Goal: Find contact information: Find contact information

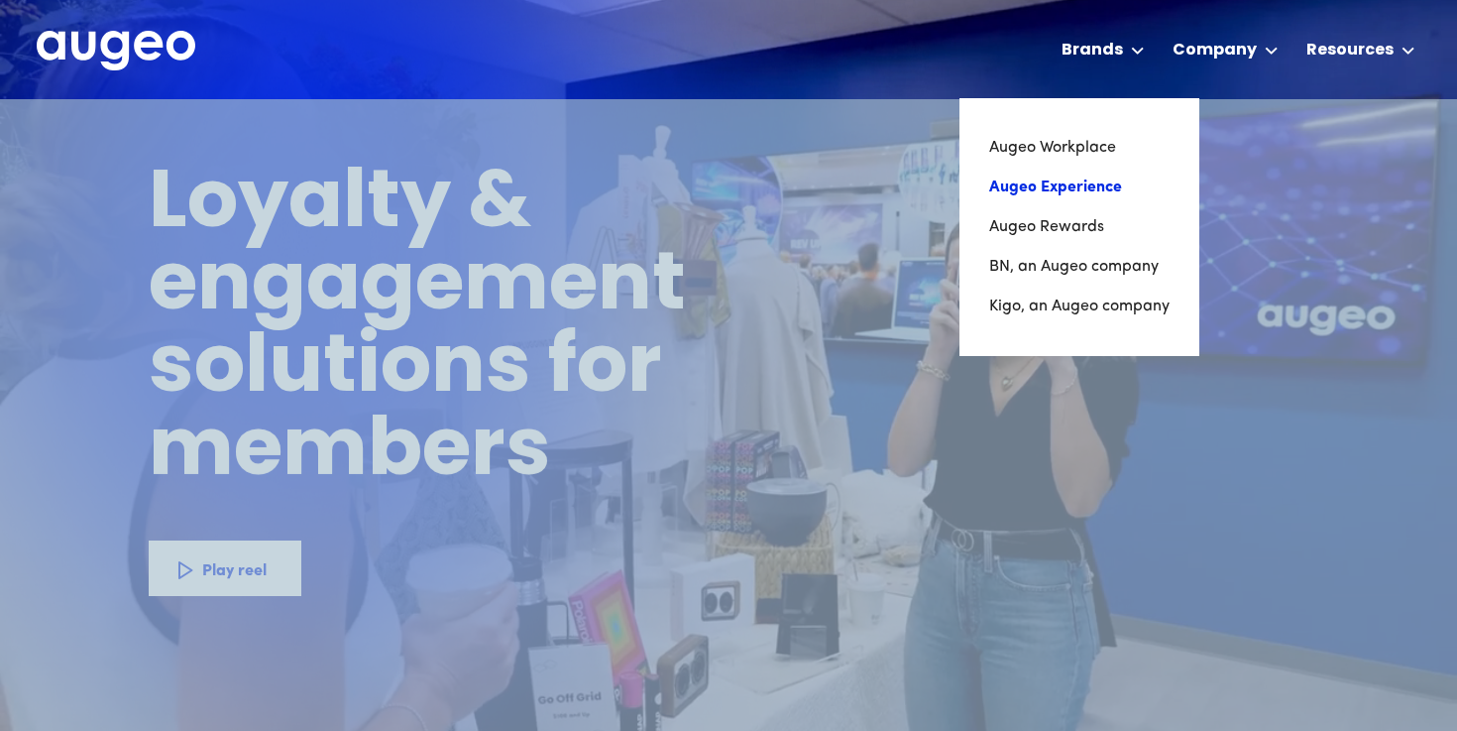
click at [1058, 184] on link "Augeo Experience" at bounding box center [1079, 188] width 180 height 40
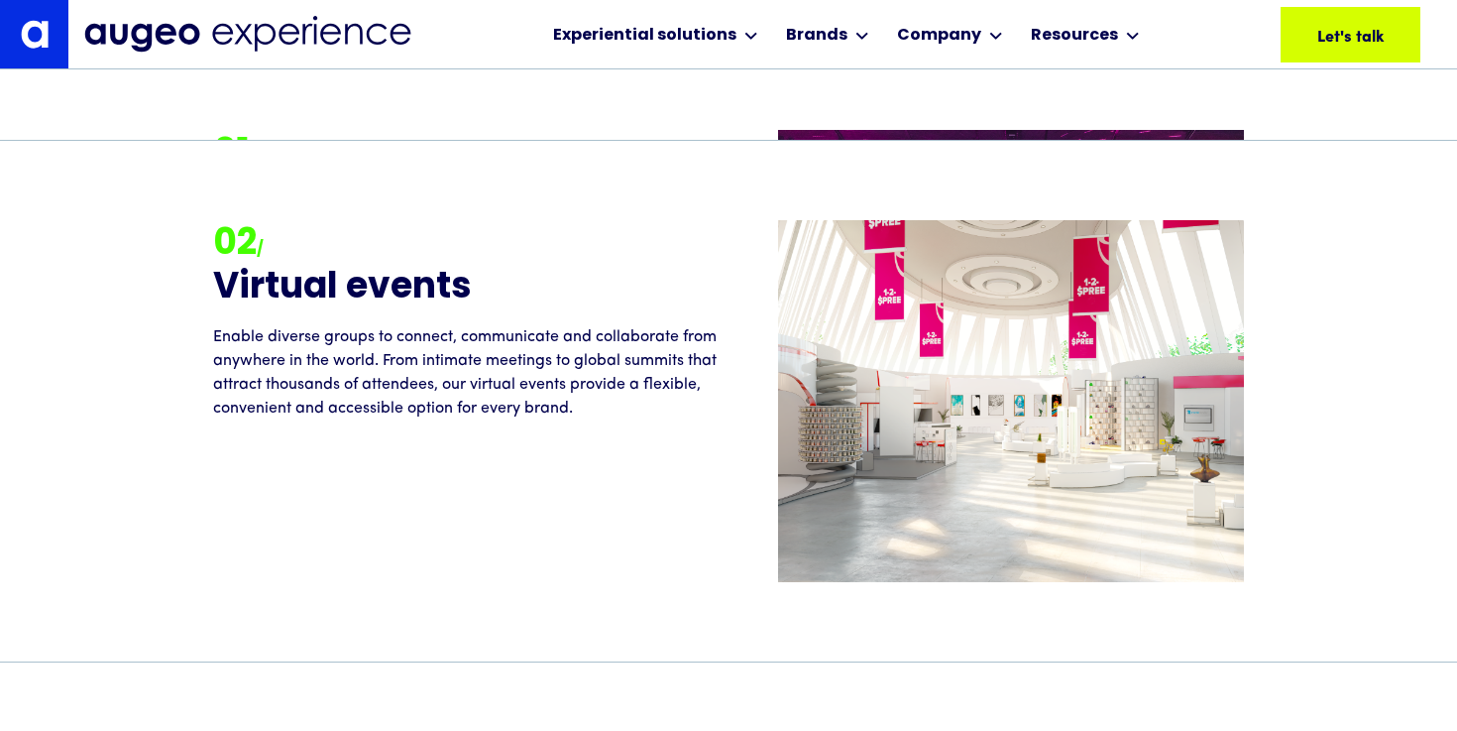
scroll to position [2437, 0]
click at [365, 42] on img at bounding box center [247, 34] width 327 height 37
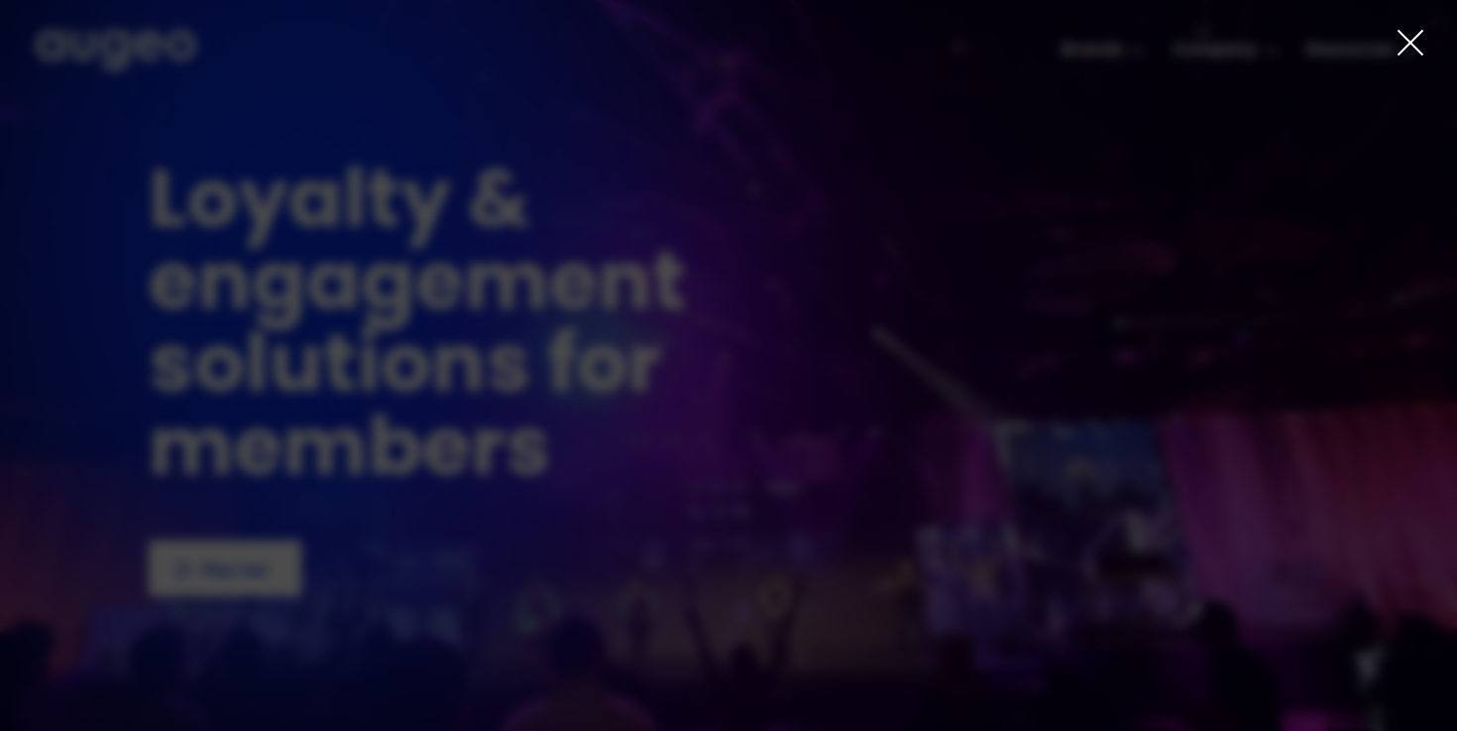
click at [142, 287] on div "1 of 4" at bounding box center [728, 413] width 1457 height 508
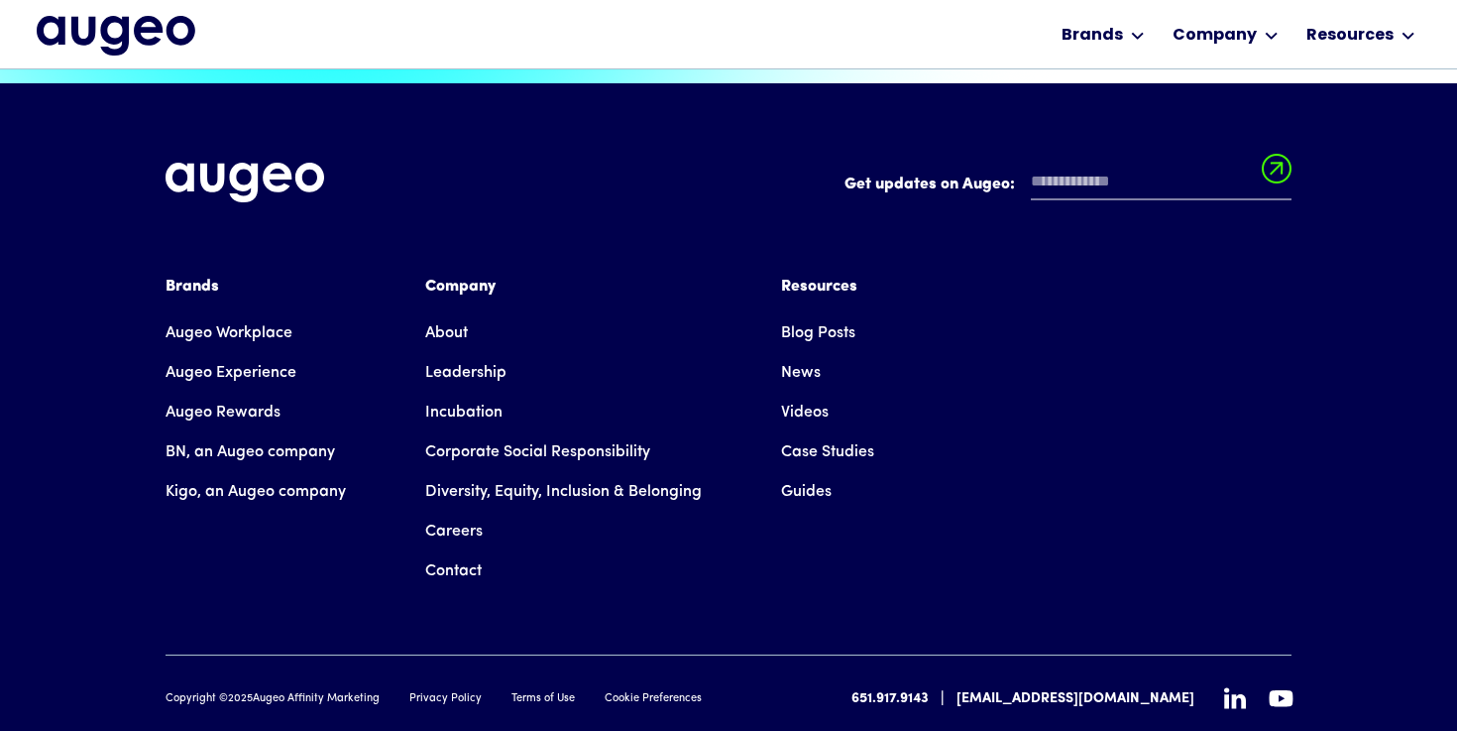
scroll to position [4487, 0]
drag, startPoint x: 257, startPoint y: 636, endPoint x: 382, endPoint y: 636, distance: 124.9
click at [381, 691] on div "Copyright © 2025 Augeo Affinity Marketing Privacy Policy Terms of Use Cookie Pr…" at bounding box center [434, 699] width 536 height 17
copy div "Augeo Affinity Marketing"
click at [466, 551] on link "Contact" at bounding box center [453, 571] width 56 height 40
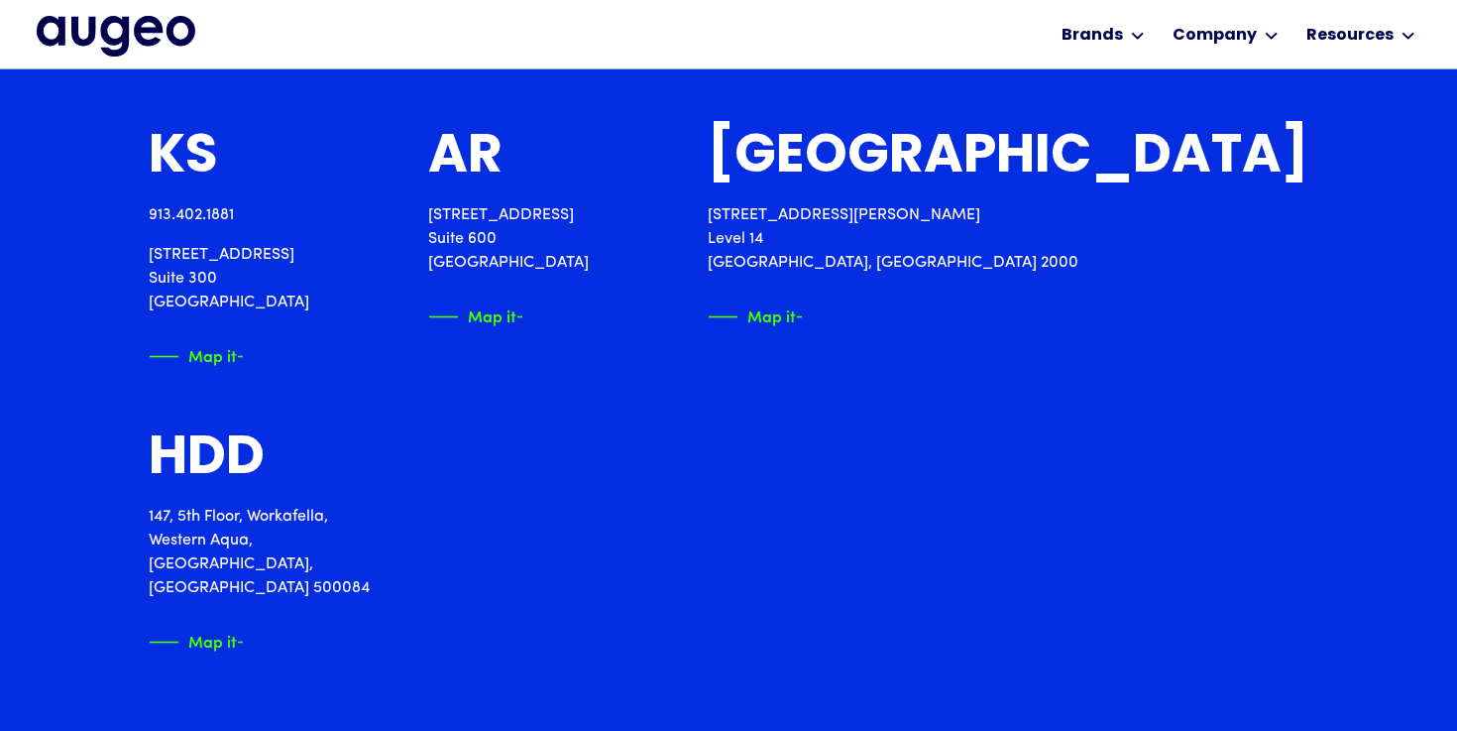
scroll to position [2818, 0]
drag, startPoint x: 149, startPoint y: 248, endPoint x: 360, endPoint y: 297, distance: 216.9
click at [360, 297] on div "MN HQ 651.917.9143 [STREET_ADDRESS][PERSON_NAME] Map it MN HQ 763.412.[STREET_A…" at bounding box center [729, 88] width 1160 height 1128
copy p "[STREET_ADDRESS]"
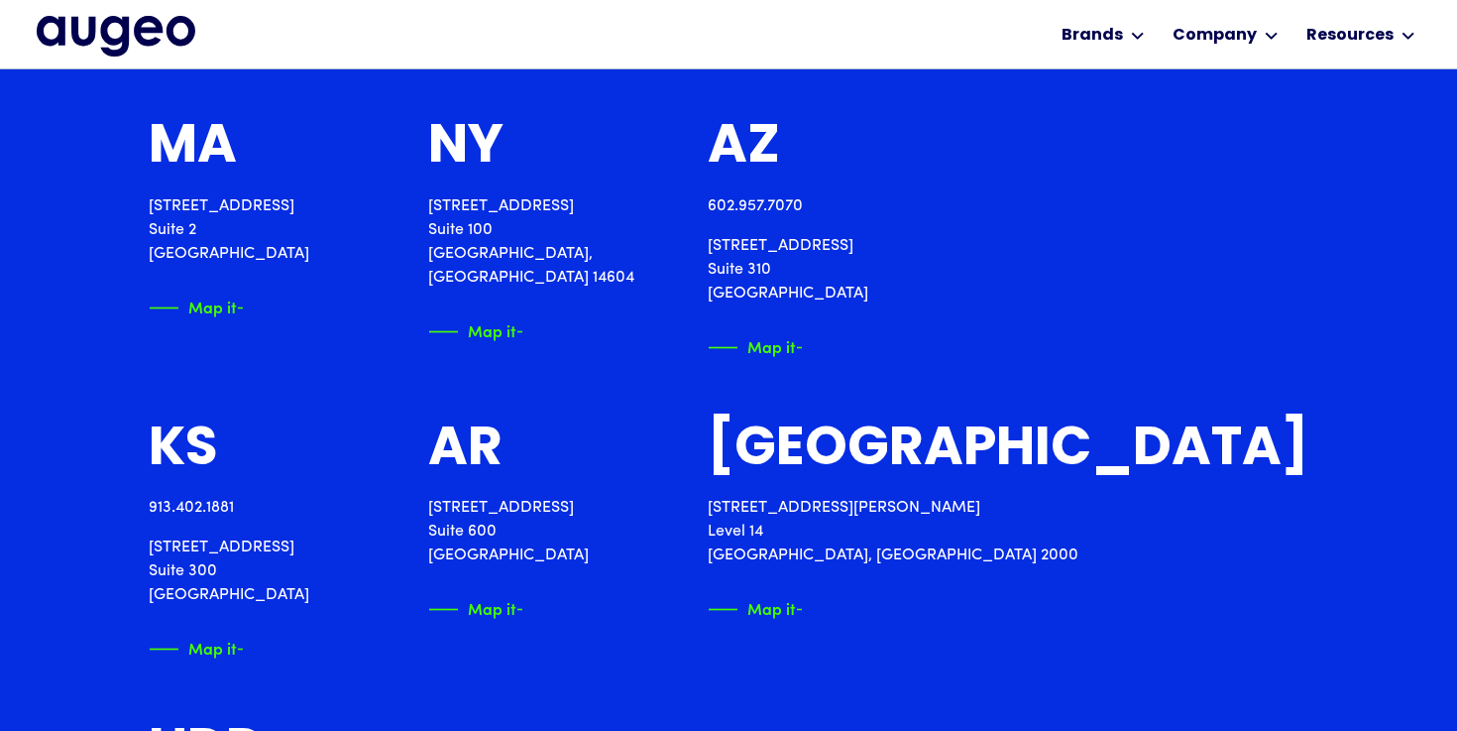
scroll to position [2525, 0]
